Goal: Find specific page/section: Find specific page/section

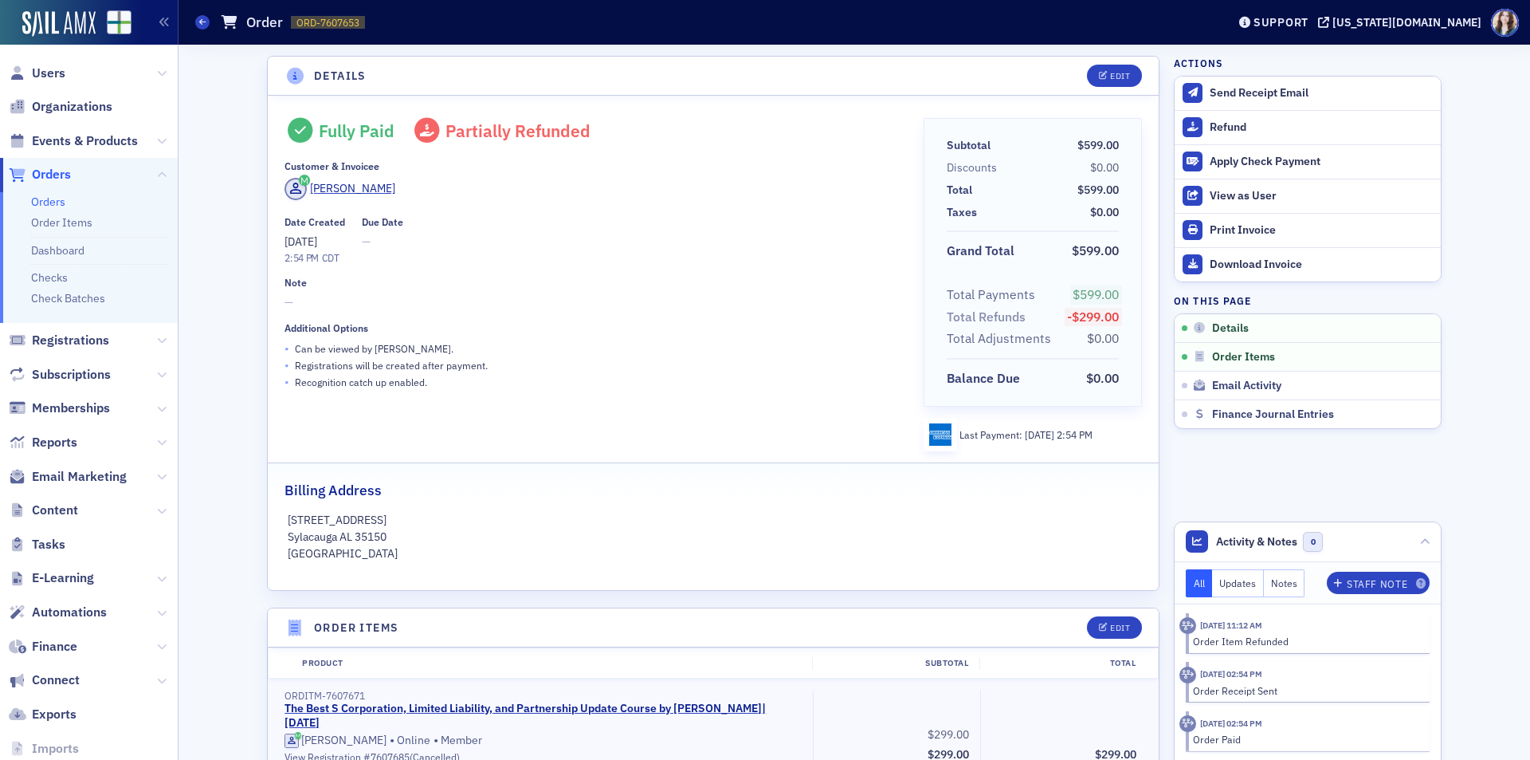
click at [554, 245] on div "Date Created [DATE] 2:54 PM CDT Due Date —" at bounding box center [593, 240] width 616 height 49
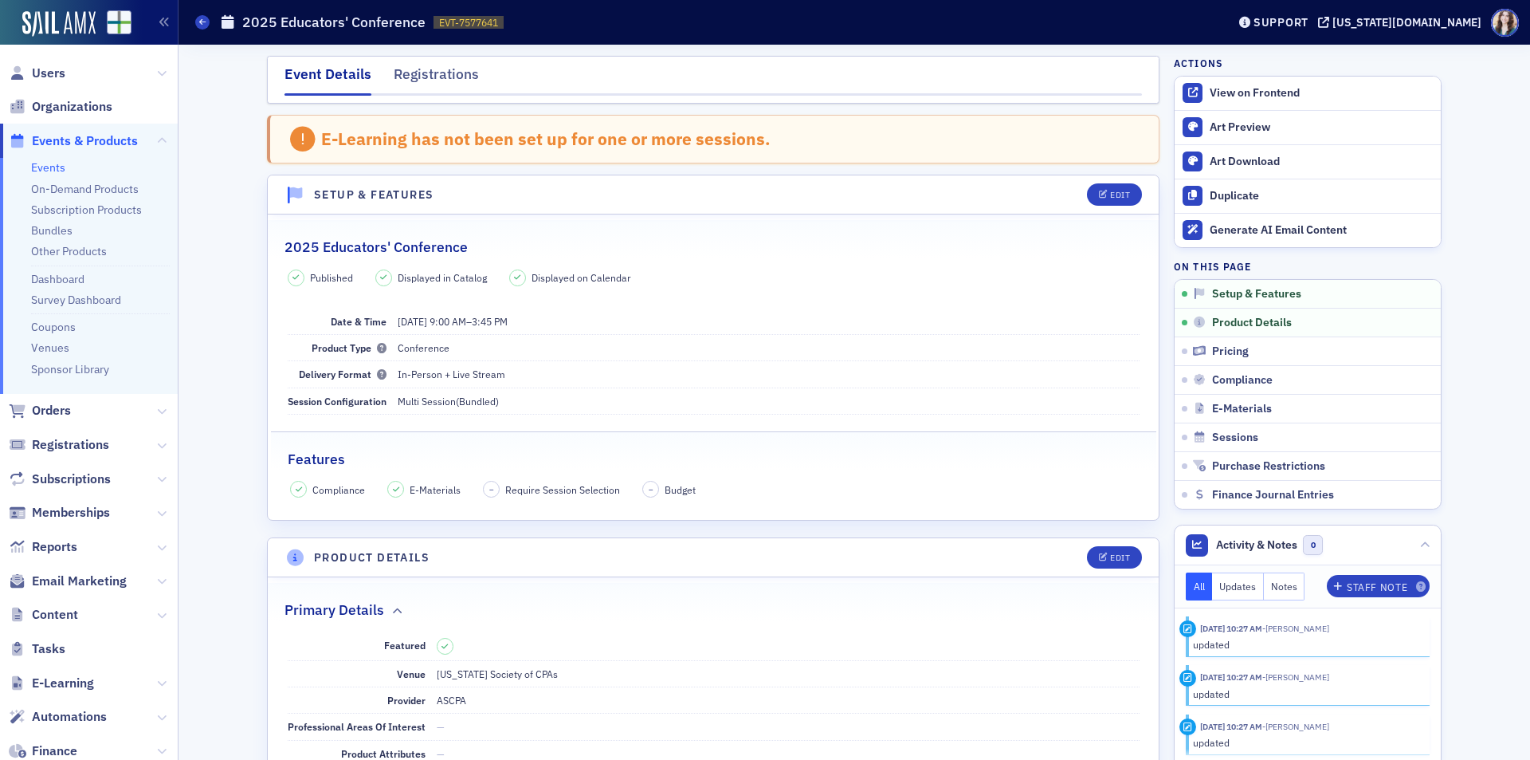
click at [61, 410] on span "Orders" at bounding box center [51, 411] width 39 height 18
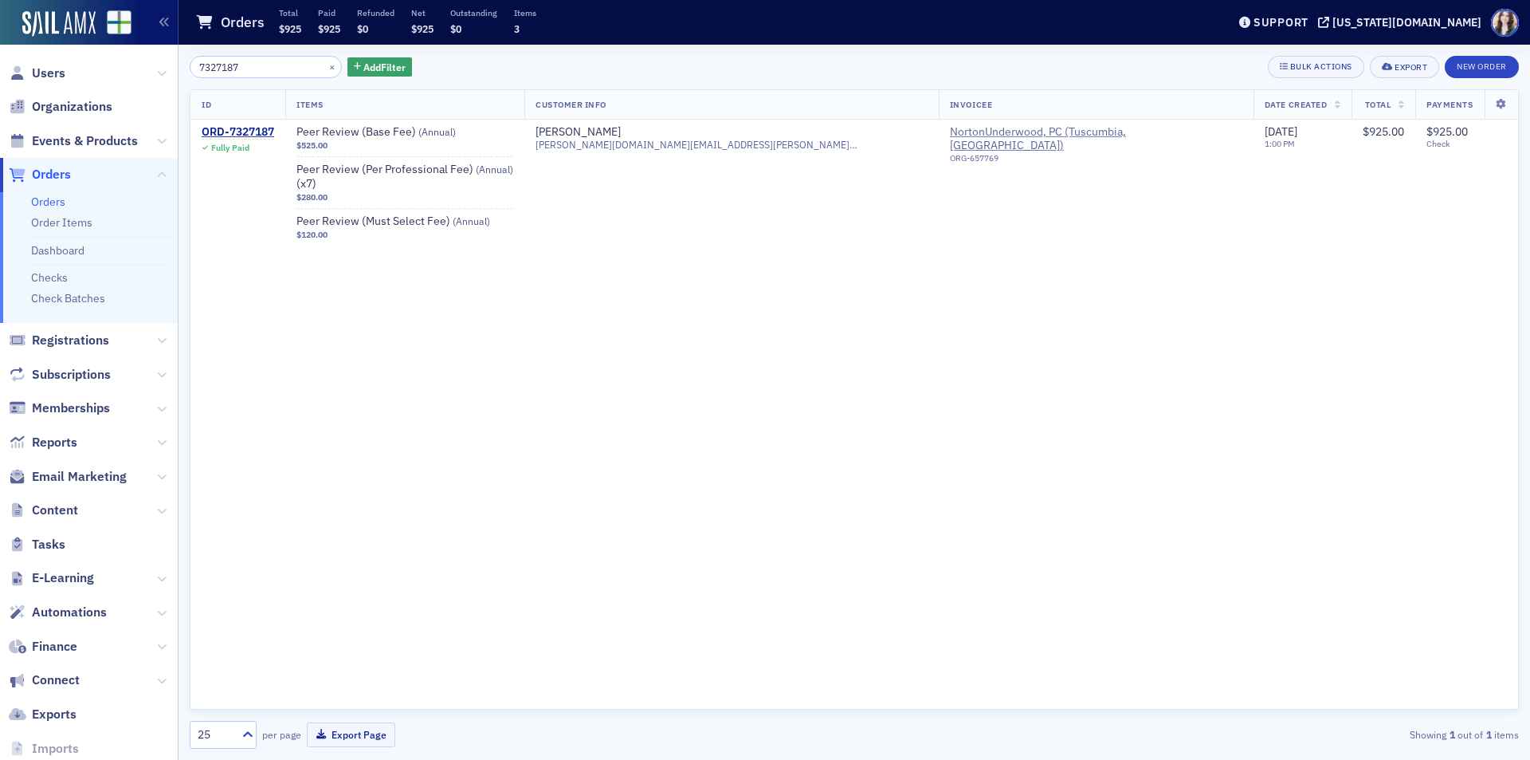
type input "7327187"
click at [497, 68] on div "7327187 × Add Filter Bulk Actions Export New Order" at bounding box center [854, 67] width 1329 height 22
click at [260, 131] on div "ORD-7327187" at bounding box center [238, 132] width 73 height 14
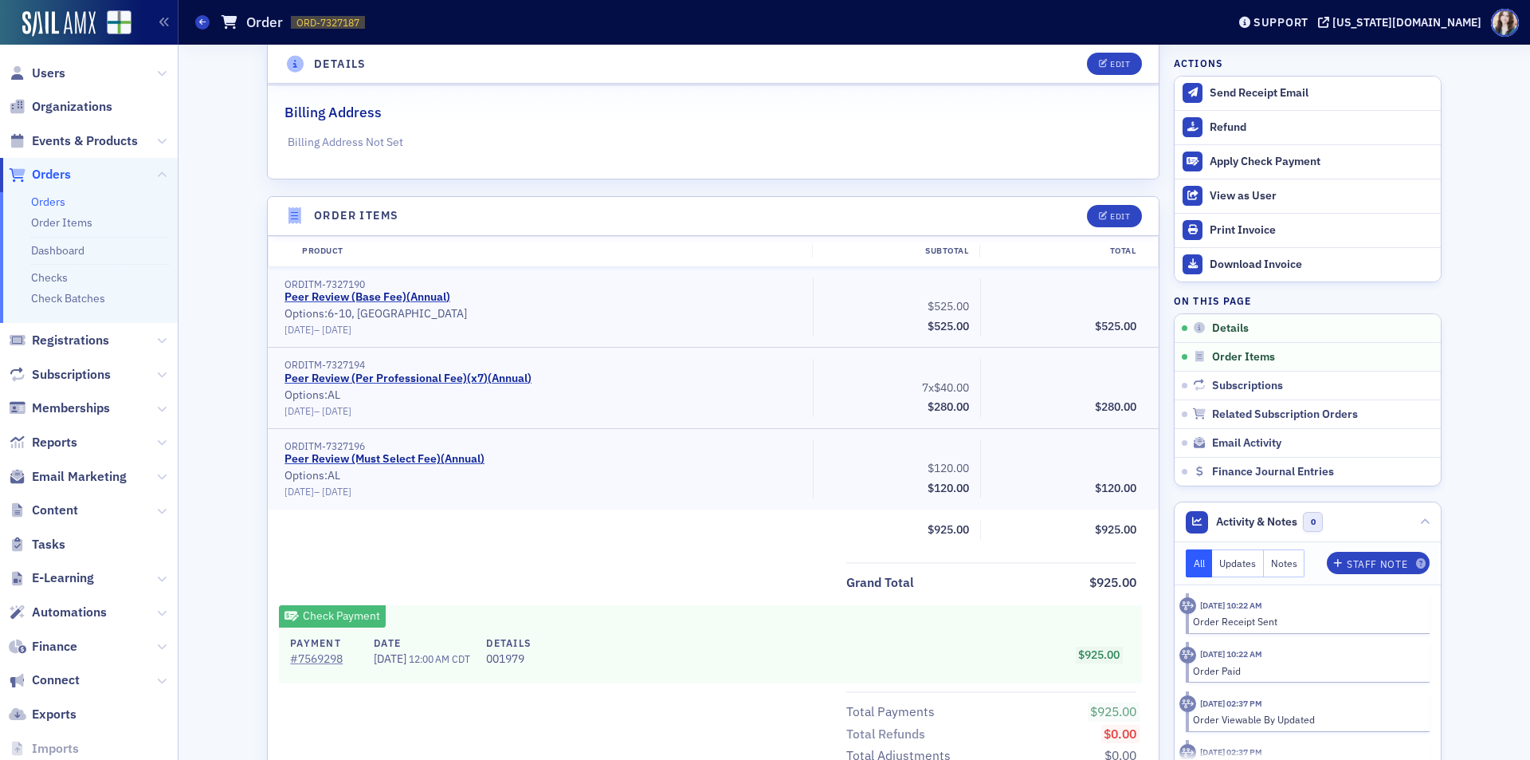
scroll to position [399, 0]
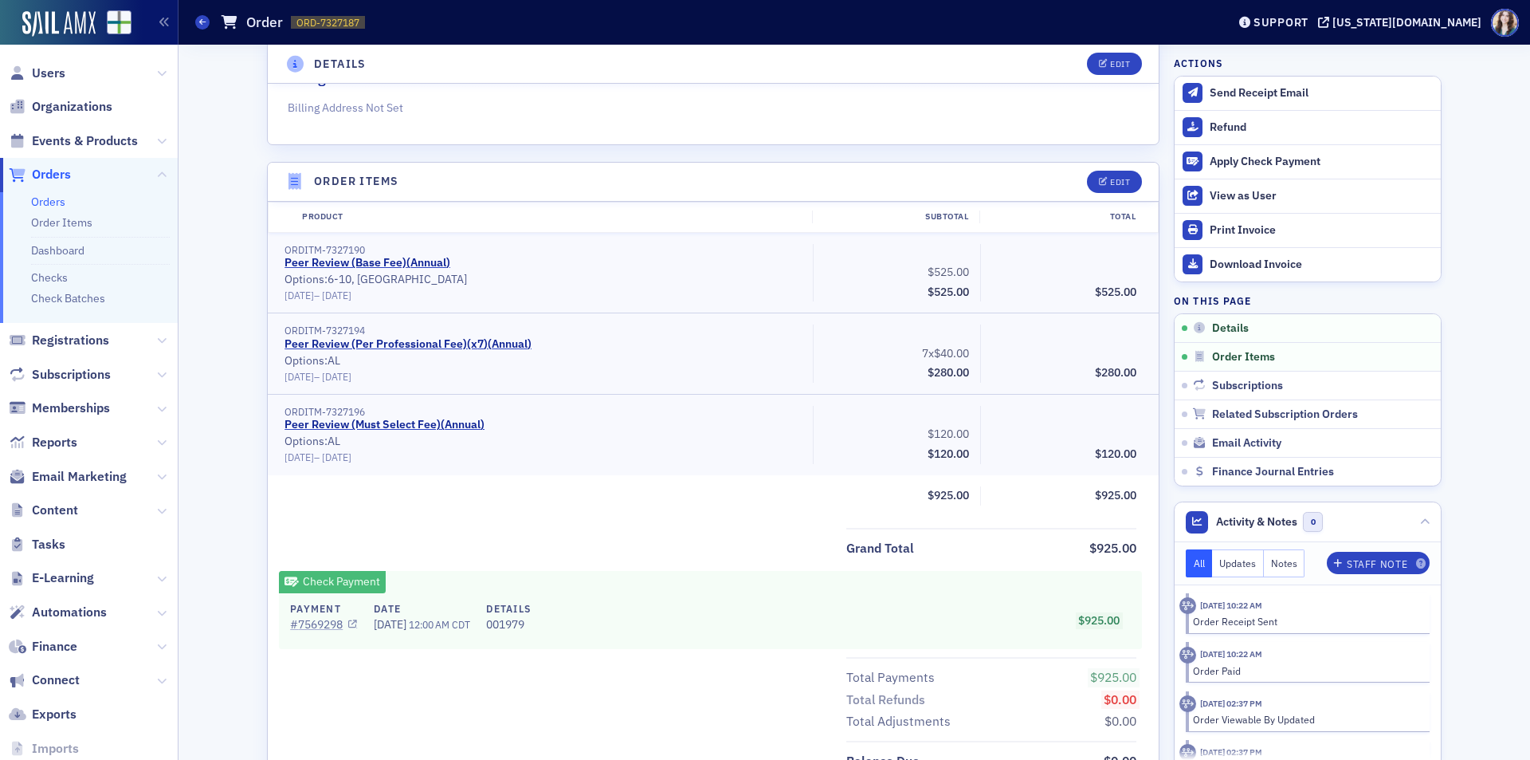
click at [301, 622] on link "# 7569298" at bounding box center [323, 624] width 67 height 17
click at [430, 25] on div "Orders Order ORD-7327187 7327187" at bounding box center [698, 22] width 1007 height 30
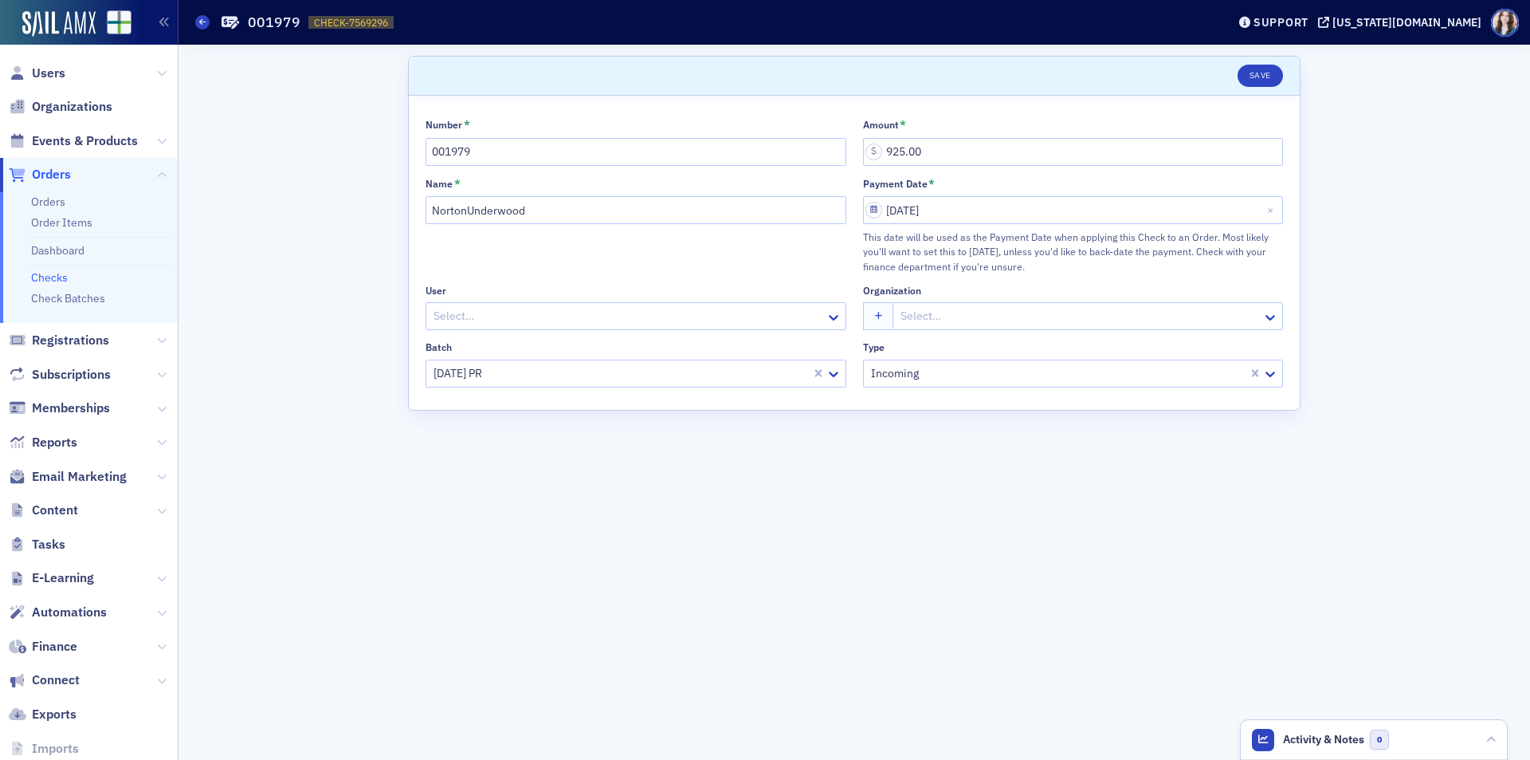
click at [362, 583] on div "Scroll to Save Number * 001979 Amount * 925.00 Name * NortonUnderwood Payment D…" at bounding box center [854, 402] width 1329 height 715
